Goal: Task Accomplishment & Management: Use online tool/utility

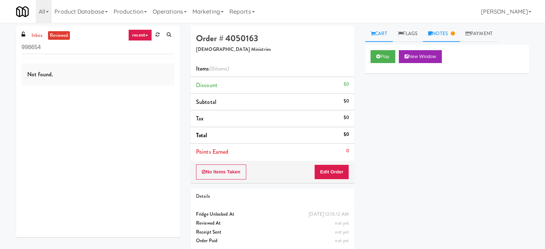
click at [440, 35] on link "Notes" at bounding box center [440, 34] width 37 height 16
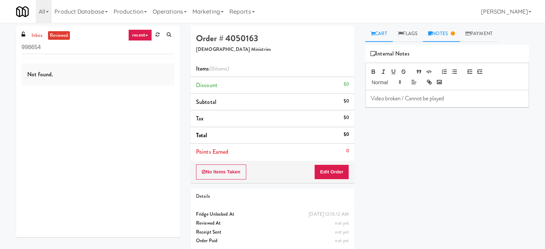
click at [384, 32] on link "Cart" at bounding box center [379, 34] width 28 height 16
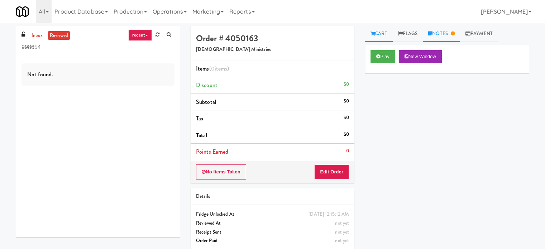
click at [439, 28] on link "Notes" at bounding box center [440, 34] width 37 height 16
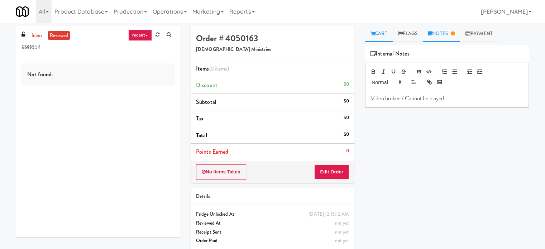
click at [384, 33] on link "Cart" at bounding box center [379, 34] width 28 height 16
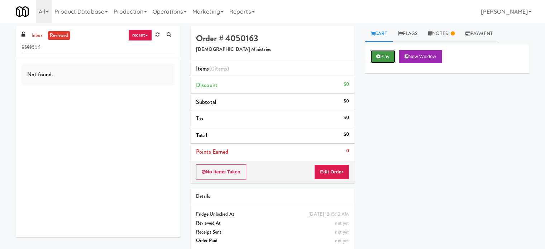
click at [382, 58] on button "Play" at bounding box center [382, 56] width 25 height 13
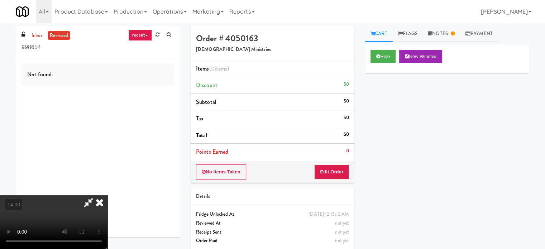
drag, startPoint x: 102, startPoint y: 205, endPoint x: 110, endPoint y: 182, distance: 25.1
click at [102, 205] on icon at bounding box center [100, 202] width 16 height 14
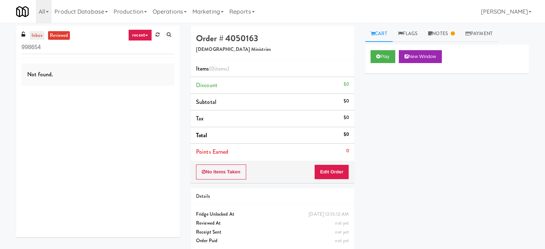
click at [39, 33] on link "inbox" at bounding box center [37, 35] width 15 height 9
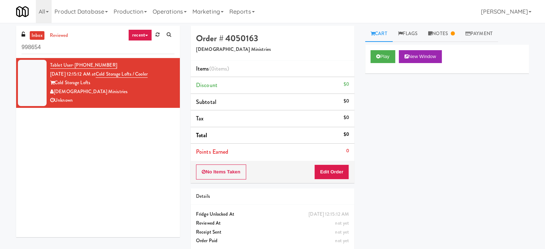
click at [137, 92] on div "[DEMOGRAPHIC_DATA] Ministries" at bounding box center [112, 91] width 124 height 9
click at [387, 55] on button "Play" at bounding box center [382, 56] width 25 height 13
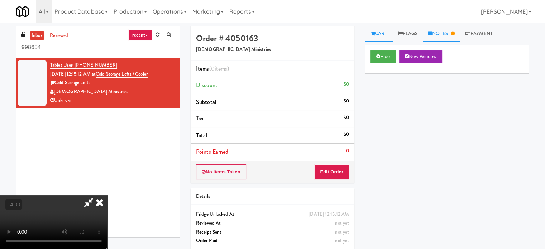
click at [443, 33] on link "Notes" at bounding box center [440, 34] width 37 height 16
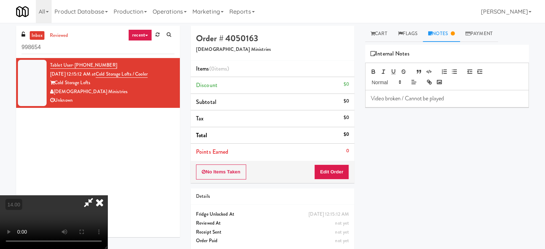
click at [100, 203] on icon at bounding box center [100, 202] width 16 height 14
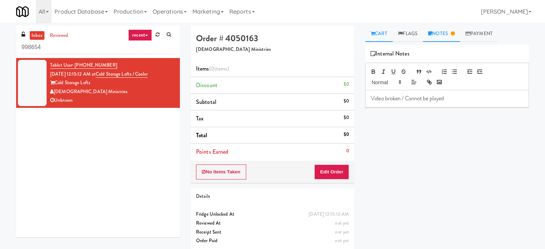
click at [378, 35] on link "Cart" at bounding box center [379, 34] width 28 height 16
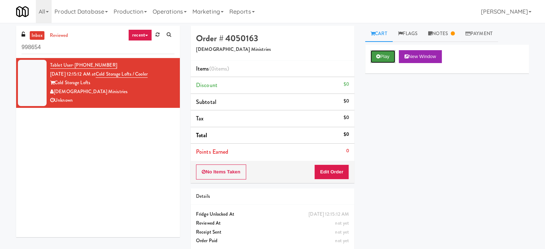
click at [383, 60] on button "Play" at bounding box center [382, 56] width 25 height 13
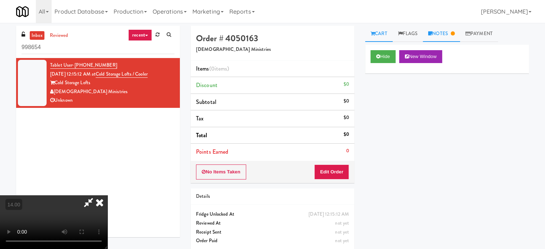
click at [454, 33] on icon at bounding box center [452, 33] width 4 height 5
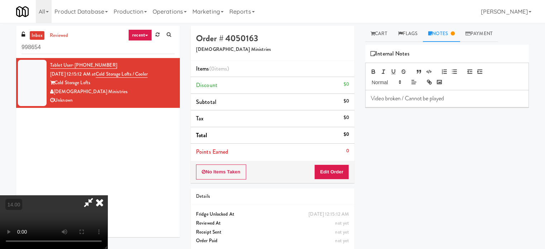
click at [101, 202] on icon at bounding box center [100, 202] width 16 height 14
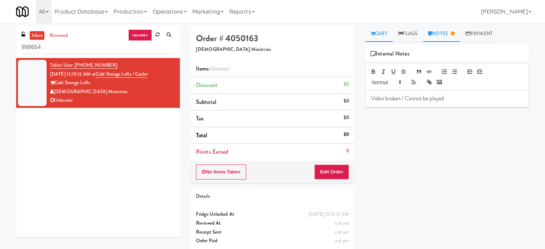
click at [382, 35] on link "Cart" at bounding box center [379, 34] width 28 height 16
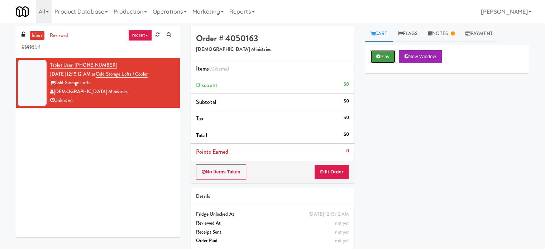
click at [385, 57] on button "Play" at bounding box center [382, 56] width 25 height 13
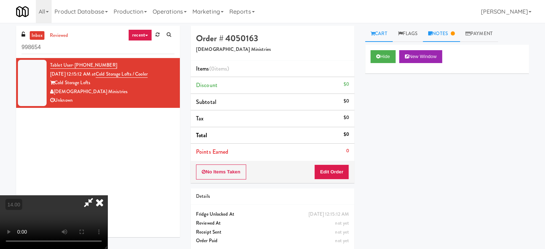
click at [448, 34] on link "Notes" at bounding box center [440, 34] width 37 height 16
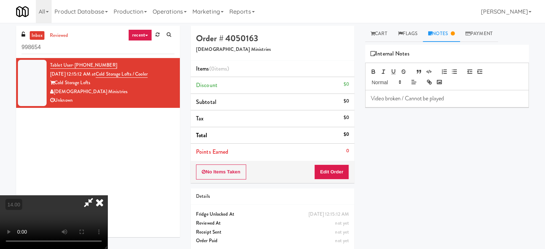
click at [451, 99] on p "Video broken / Cannot be played" at bounding box center [447, 99] width 152 height 8
click at [101, 203] on icon at bounding box center [100, 202] width 16 height 14
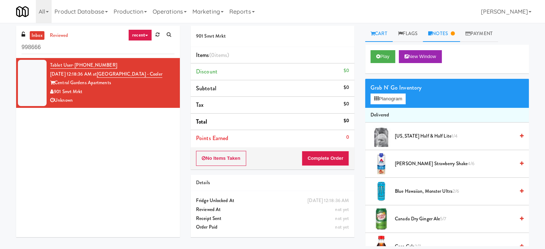
click at [446, 35] on link "Notes" at bounding box center [440, 34] width 37 height 16
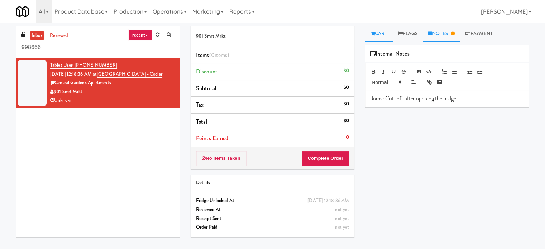
click at [378, 33] on link "Cart" at bounding box center [379, 34] width 28 height 16
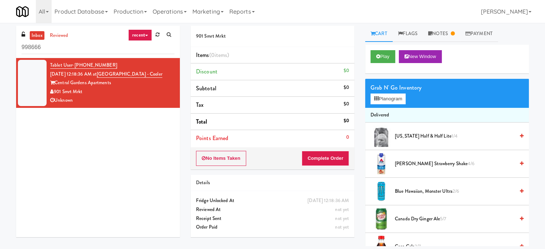
click at [395, 45] on div "Play New Window" at bounding box center [447, 59] width 164 height 29
click at [391, 60] on button "Play" at bounding box center [382, 56] width 25 height 13
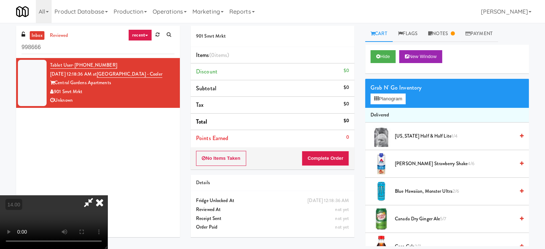
click at [107, 195] on video at bounding box center [53, 222] width 107 height 54
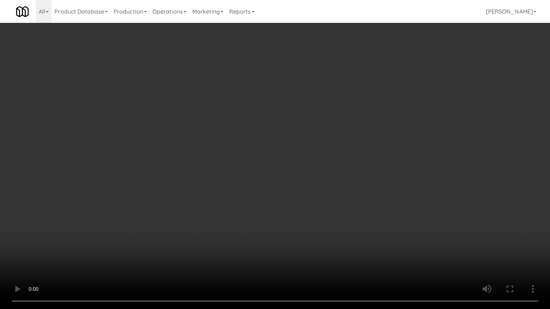
drag, startPoint x: 232, startPoint y: 169, endPoint x: 237, endPoint y: 166, distance: 5.2
click at [233, 169] on video at bounding box center [275, 154] width 550 height 309
click at [237, 166] on video at bounding box center [275, 154] width 550 height 309
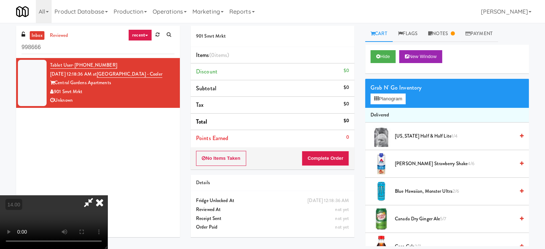
click at [107, 195] on icon at bounding box center [100, 202] width 16 height 14
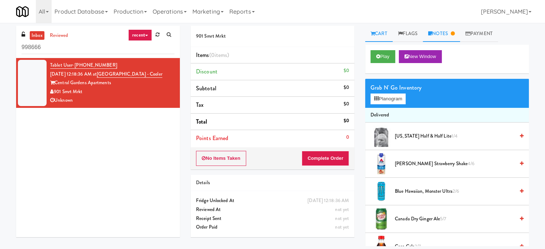
click at [437, 36] on link "Notes" at bounding box center [440, 34] width 37 height 16
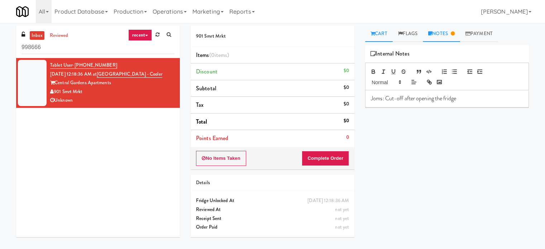
click at [385, 33] on link "Cart" at bounding box center [379, 34] width 28 height 16
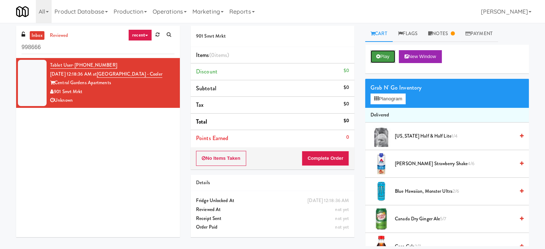
click at [388, 55] on button "Play" at bounding box center [382, 56] width 25 height 13
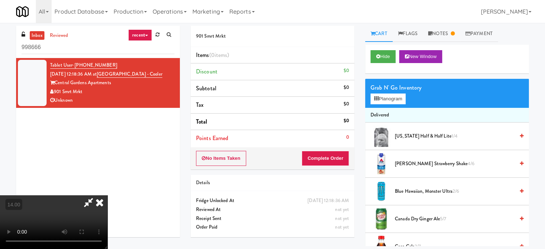
click at [107, 195] on icon at bounding box center [100, 202] width 16 height 14
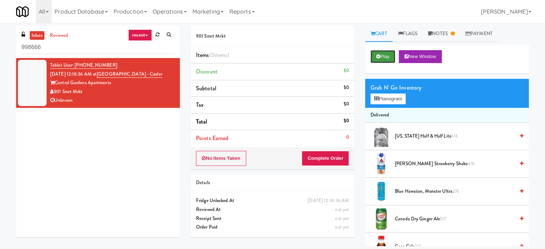
click at [386, 54] on button "Play" at bounding box center [382, 56] width 25 height 13
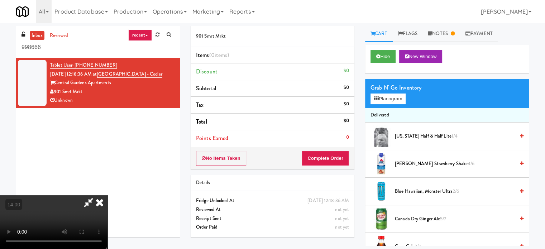
click at [107, 195] on video at bounding box center [53, 222] width 107 height 54
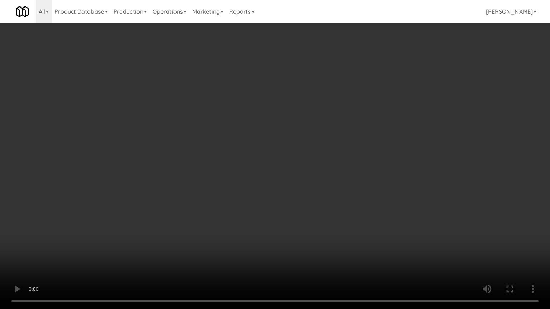
click at [257, 162] on video at bounding box center [275, 154] width 550 height 309
click at [281, 165] on video at bounding box center [275, 154] width 550 height 309
click at [282, 165] on video at bounding box center [275, 154] width 550 height 309
drag, startPoint x: 282, startPoint y: 164, endPoint x: 286, endPoint y: 162, distance: 4.8
click at [282, 164] on video at bounding box center [275, 154] width 550 height 309
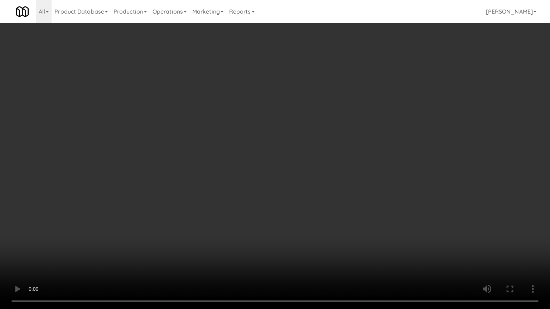
click at [286, 163] on video at bounding box center [275, 154] width 550 height 309
click at [349, 195] on video at bounding box center [275, 154] width 550 height 309
click at [282, 117] on video at bounding box center [275, 154] width 550 height 309
click at [284, 115] on video at bounding box center [275, 154] width 550 height 309
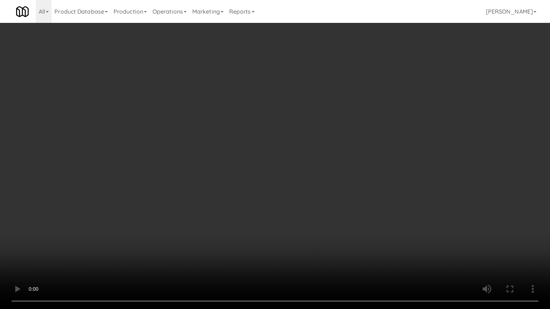
drag, startPoint x: 303, startPoint y: 115, endPoint x: 311, endPoint y: 113, distance: 7.7
click at [311, 113] on video at bounding box center [275, 154] width 550 height 309
drag, startPoint x: 313, startPoint y: 68, endPoint x: 319, endPoint y: 59, distance: 10.3
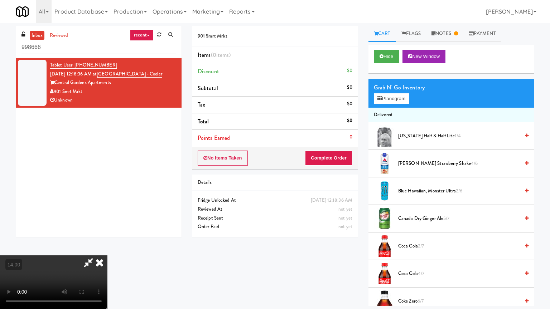
click at [107, 248] on video at bounding box center [53, 283] width 107 height 54
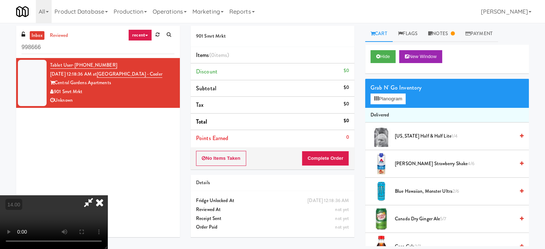
click at [107, 195] on icon at bounding box center [100, 202] width 16 height 14
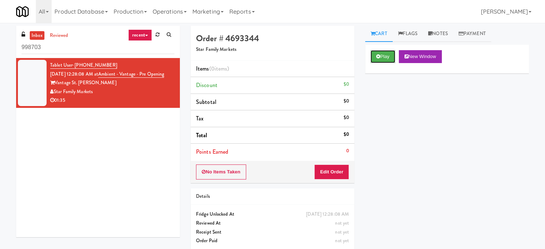
drag, startPoint x: 389, startPoint y: 53, endPoint x: 346, endPoint y: 62, distance: 44.4
click at [388, 53] on button "Play" at bounding box center [382, 56] width 25 height 13
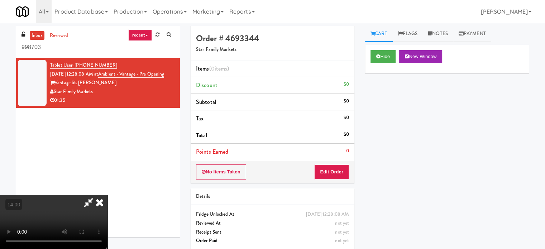
drag, startPoint x: 259, startPoint y: 160, endPoint x: 270, endPoint y: 156, distance: 11.4
click at [107, 195] on video at bounding box center [53, 222] width 107 height 54
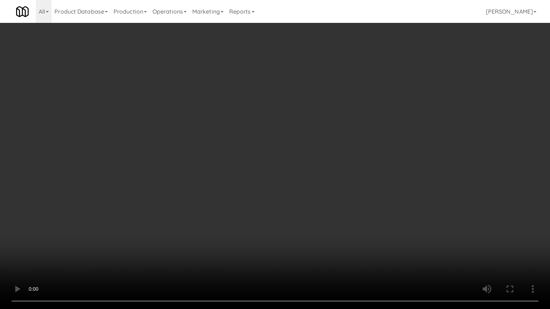
click at [280, 147] on video at bounding box center [275, 154] width 550 height 309
click at [282, 144] on video at bounding box center [275, 154] width 550 height 309
click at [294, 148] on video at bounding box center [275, 154] width 550 height 309
drag, startPoint x: 143, startPoint y: 211, endPoint x: 197, endPoint y: 147, distance: 82.8
click at [146, 208] on video at bounding box center [275, 154] width 550 height 309
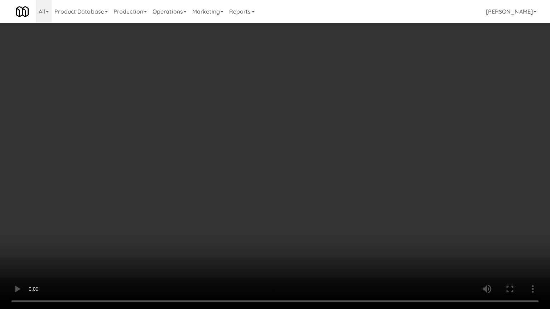
click at [258, 139] on video at bounding box center [275, 154] width 550 height 309
click at [185, 247] on video at bounding box center [275, 154] width 550 height 309
click at [211, 155] on video at bounding box center [275, 154] width 550 height 309
click at [216, 152] on video at bounding box center [275, 154] width 550 height 309
click at [219, 150] on video at bounding box center [275, 154] width 550 height 309
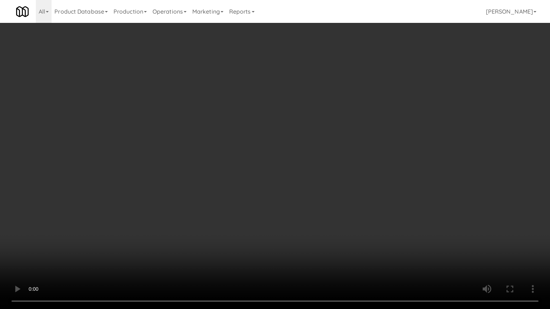
click at [223, 152] on video at bounding box center [275, 154] width 550 height 309
click at [282, 152] on video at bounding box center [275, 154] width 550 height 309
drag, startPoint x: 280, startPoint y: 152, endPoint x: 290, endPoint y: 146, distance: 11.9
click at [281, 151] on video at bounding box center [275, 154] width 550 height 309
click at [290, 146] on video at bounding box center [275, 154] width 550 height 309
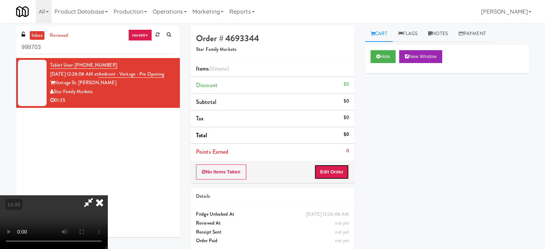
click at [343, 172] on button "Edit Order" at bounding box center [331, 171] width 35 height 15
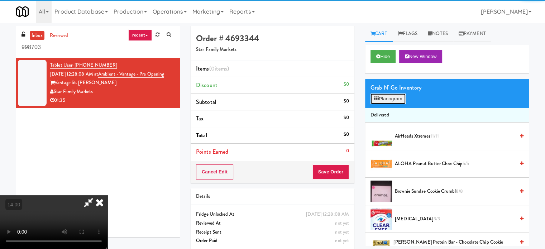
click at [400, 100] on button "Planogram" at bounding box center [387, 98] width 35 height 11
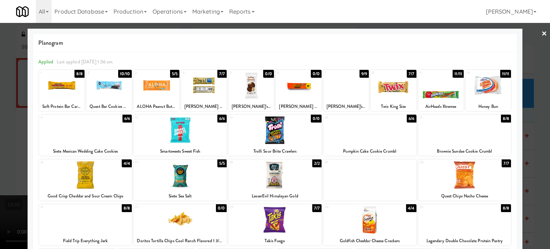
click at [540, 135] on div at bounding box center [275, 124] width 550 height 249
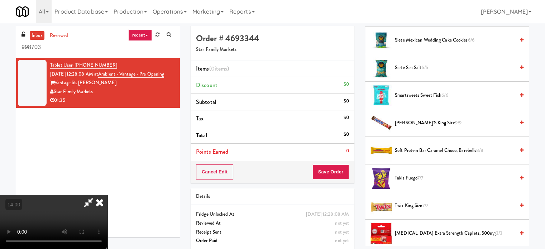
scroll to position [674, 0]
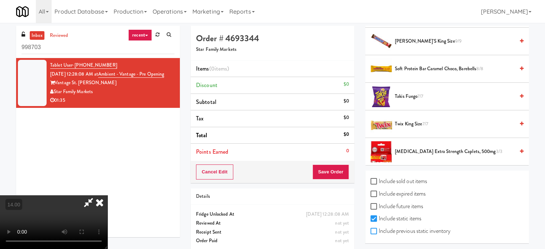
click at [374, 228] on input "Include previous static inventory" at bounding box center [374, 231] width 8 height 6
checkbox input "true"
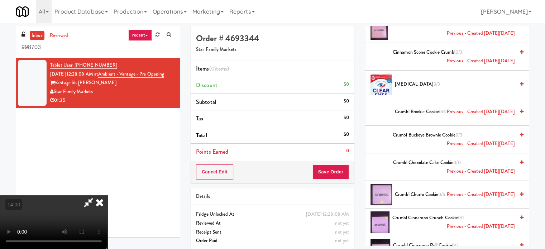
scroll to position [0, 0]
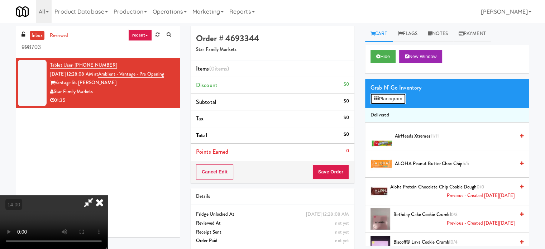
click at [397, 95] on button "Planogram" at bounding box center [387, 98] width 35 height 11
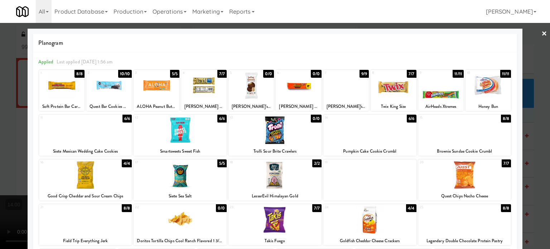
click at [540, 127] on div at bounding box center [275, 124] width 550 height 249
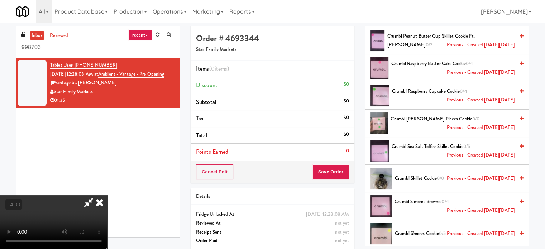
scroll to position [1074, 0]
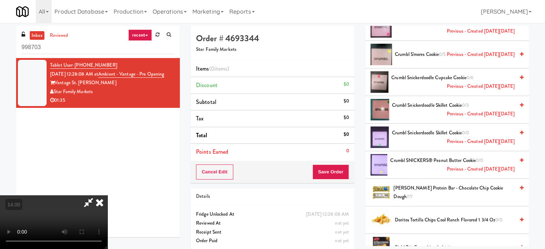
drag, startPoint x: 318, startPoint y: 31, endPoint x: 305, endPoint y: 38, distance: 14.3
click at [107, 195] on icon at bounding box center [100, 202] width 16 height 14
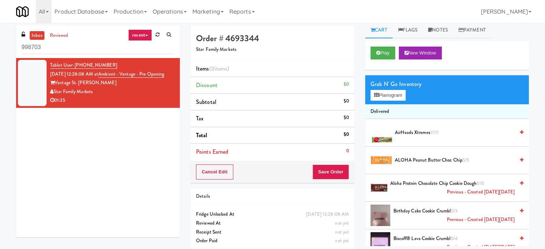
scroll to position [0, 0]
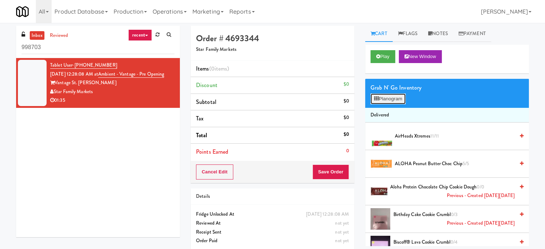
click at [387, 98] on button "Planogram" at bounding box center [387, 98] width 35 height 11
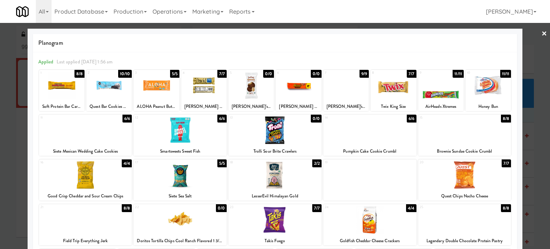
drag, startPoint x: 536, startPoint y: 140, endPoint x: 513, endPoint y: 131, distance: 24.4
click at [536, 141] on div at bounding box center [275, 124] width 550 height 249
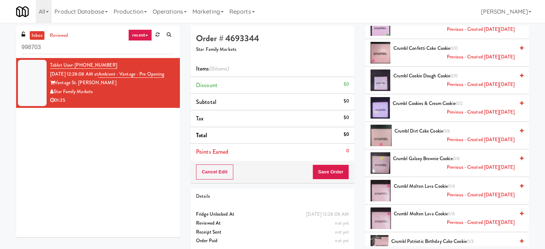
scroll to position [537, 0]
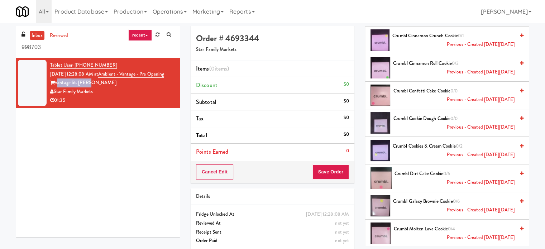
drag, startPoint x: 90, startPoint y: 93, endPoint x: 56, endPoint y: 94, distance: 33.7
click at [56, 87] on div "Vantage St. Pete" at bounding box center [112, 82] width 124 height 9
copy div "Vantage St. Pete"
